Goal: Information Seeking & Learning: Check status

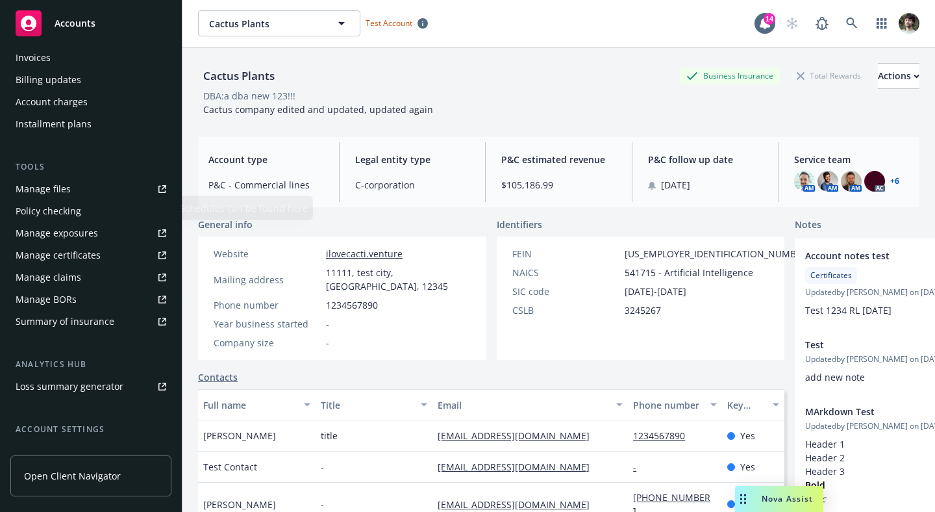
scroll to position [299, 0]
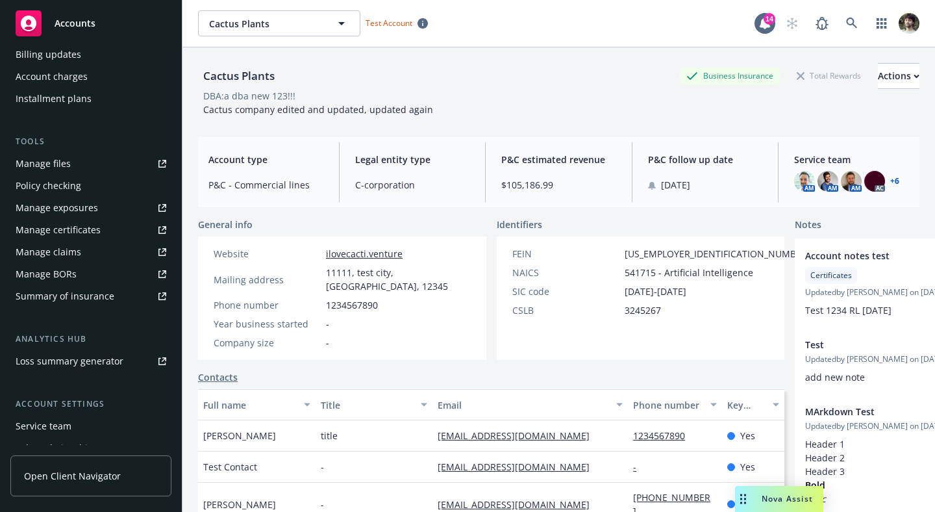
click at [71, 478] on span "Open Client Navigator" at bounding box center [72, 476] width 97 height 14
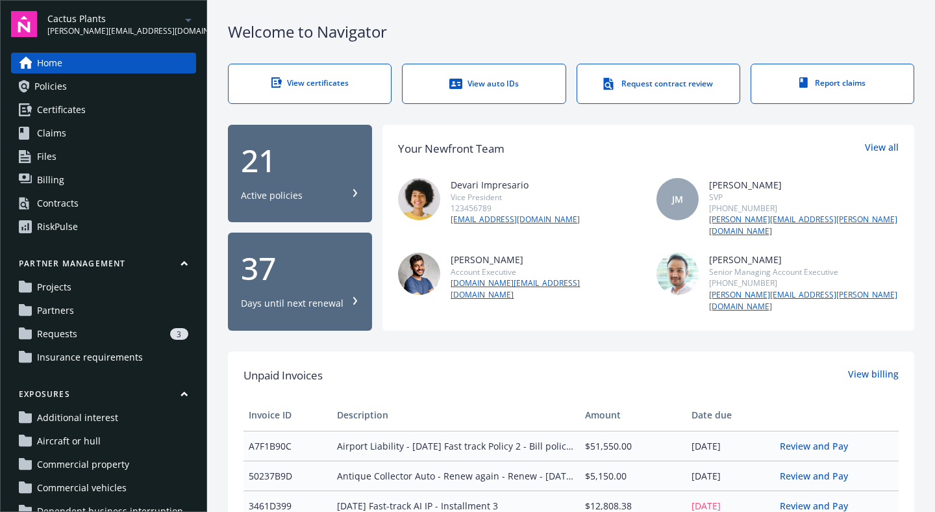
click at [94, 336] on div "3" at bounding box center [135, 334] width 106 height 12
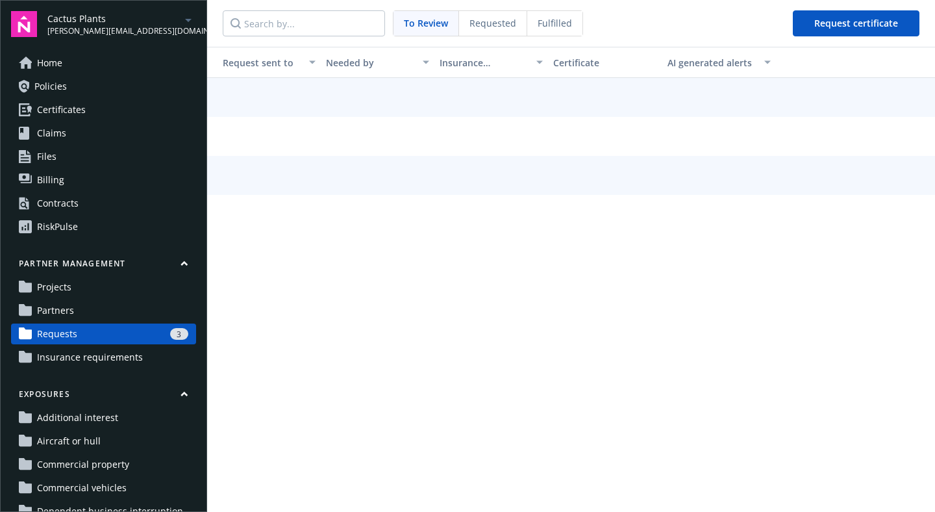
click at [81, 364] on span "Insurance requirements" at bounding box center [90, 357] width 106 height 21
